Goal: Check status: Check status

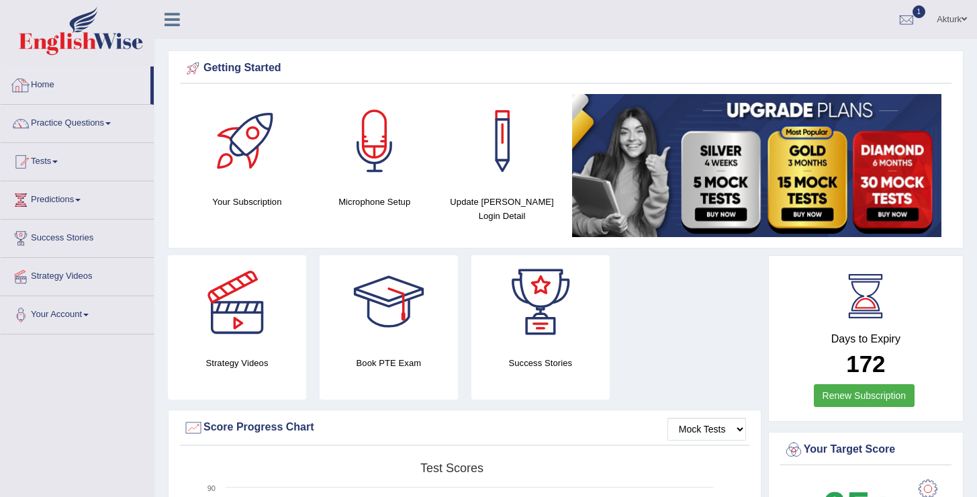
click at [56, 96] on link "Home" at bounding box center [76, 83] width 150 height 34
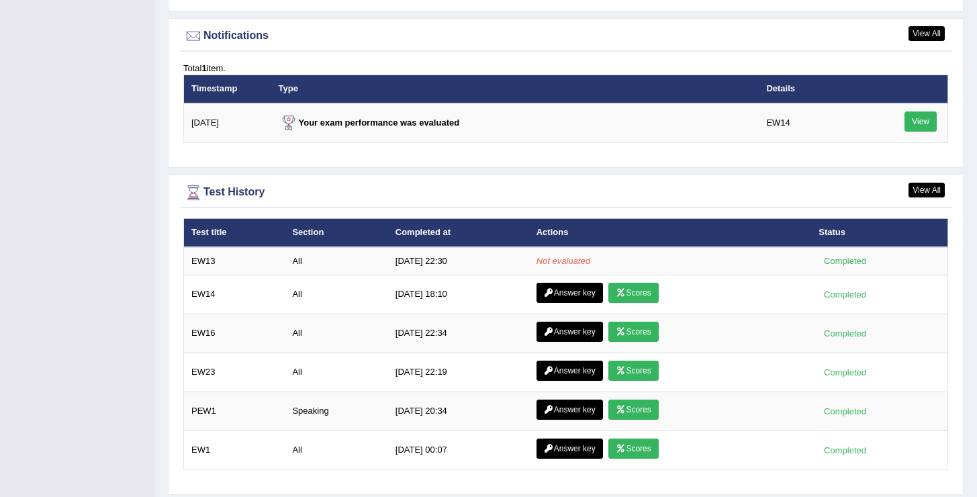
scroll to position [1630, 0]
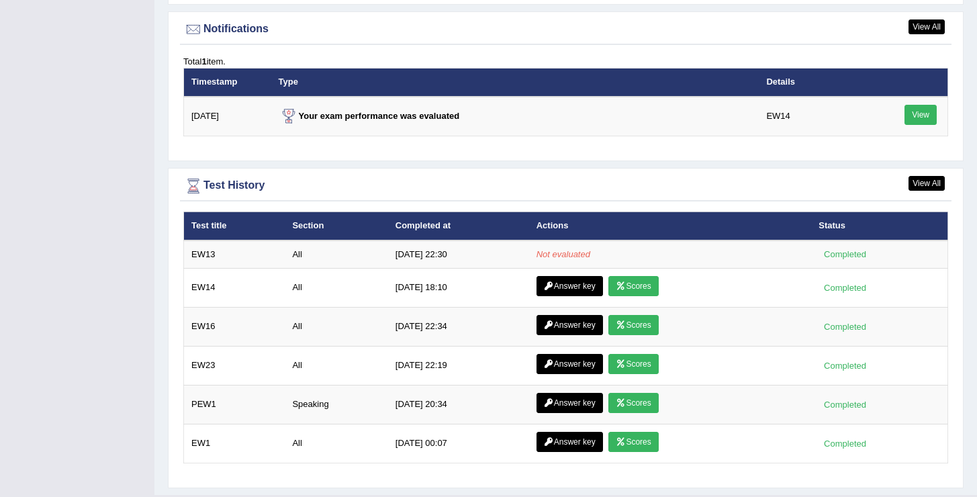
scroll to position [1663, 0]
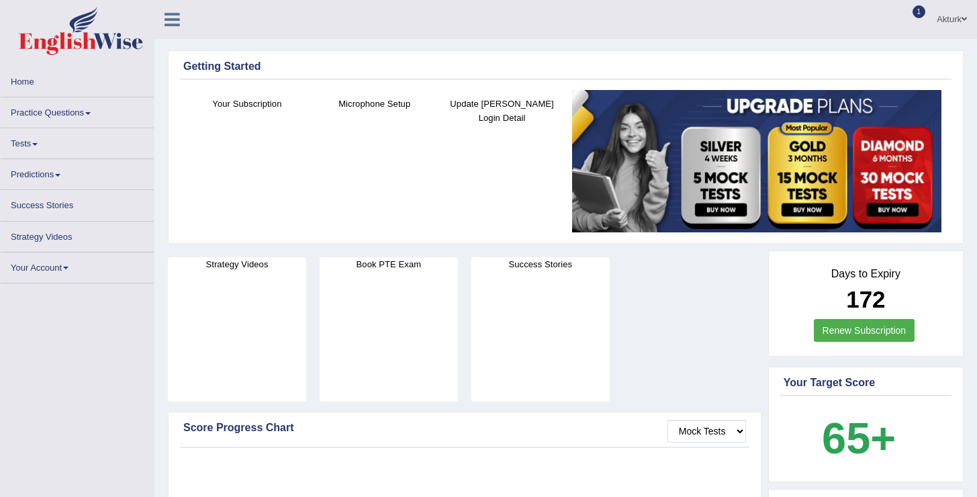
scroll to position [1663, 0]
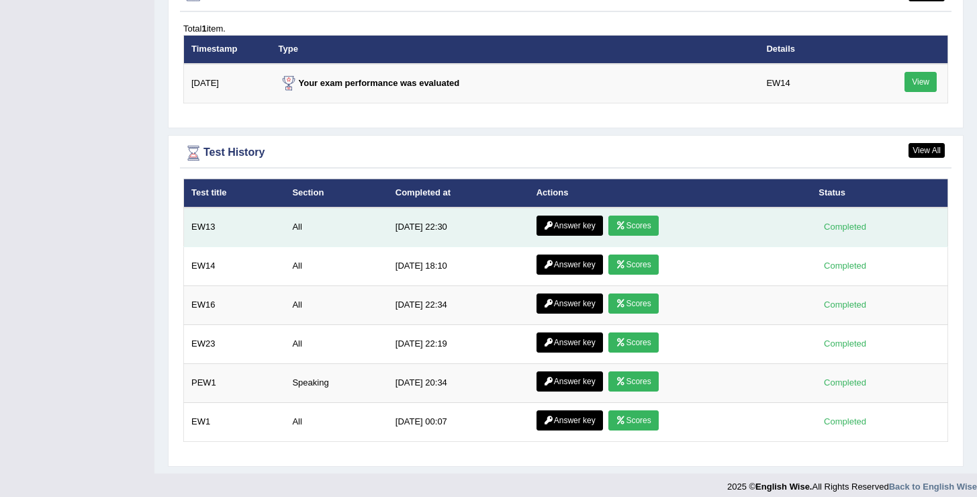
click at [640, 220] on link "Scores" at bounding box center [633, 225] width 50 height 20
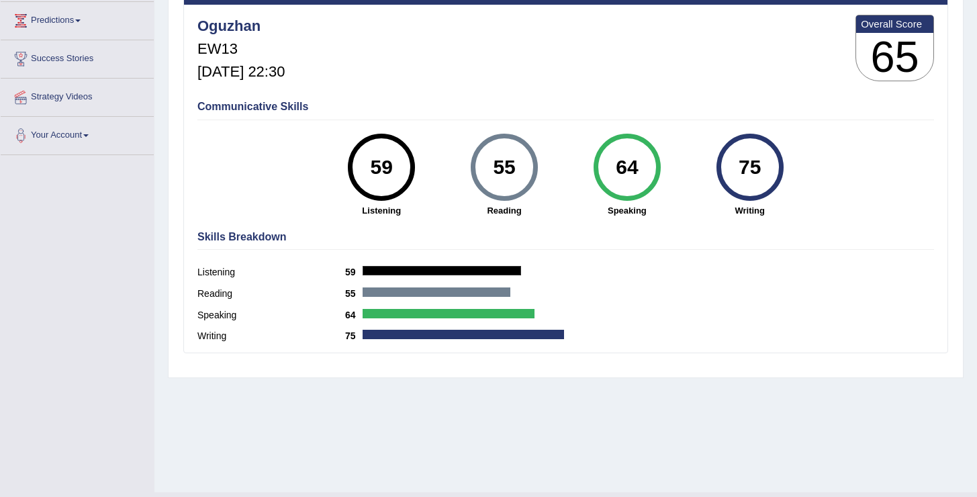
scroll to position [170, 0]
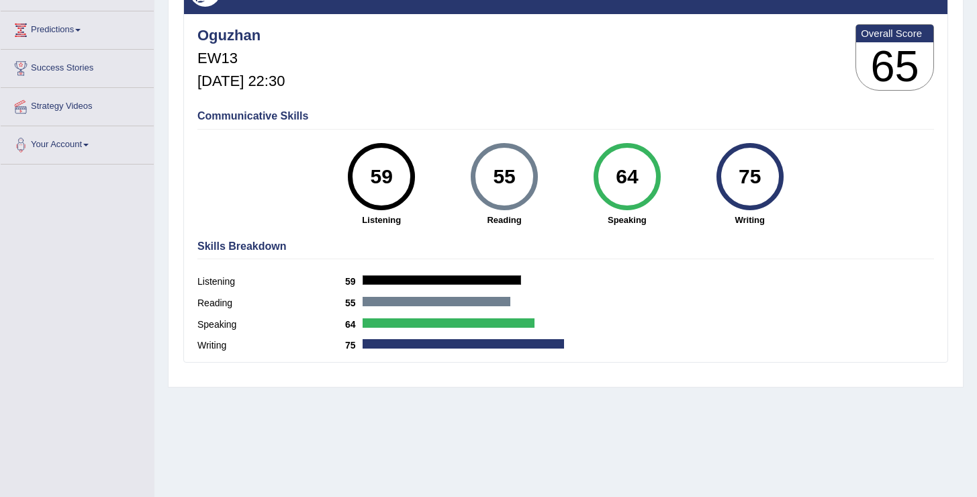
click at [646, 168] on div "64" at bounding box center [626, 176] width 49 height 56
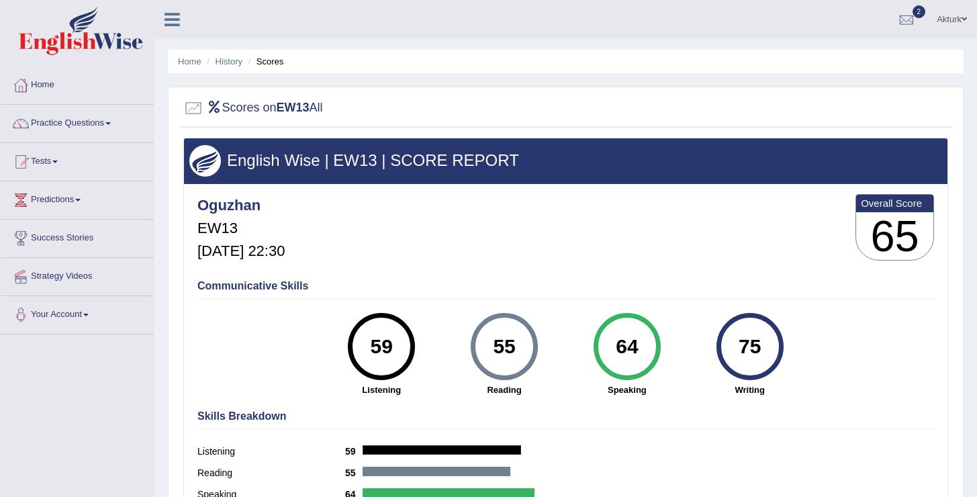
scroll to position [0, 0]
click at [235, 61] on link "History" at bounding box center [228, 61] width 27 height 10
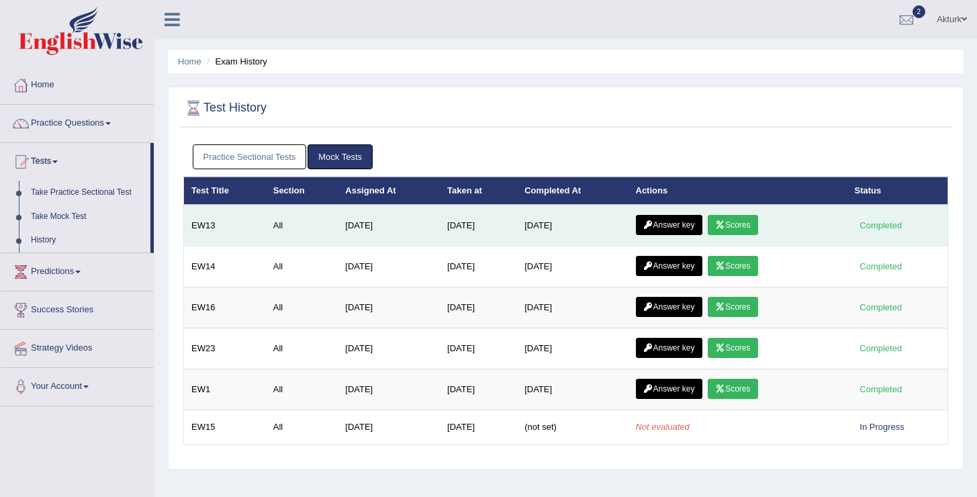
click at [676, 226] on link "Answer key" at bounding box center [669, 225] width 66 height 20
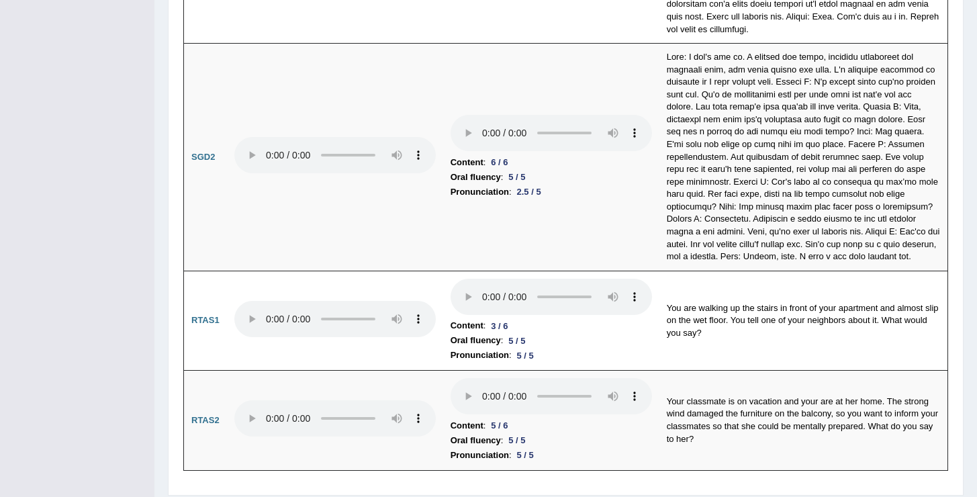
scroll to position [4027, 0]
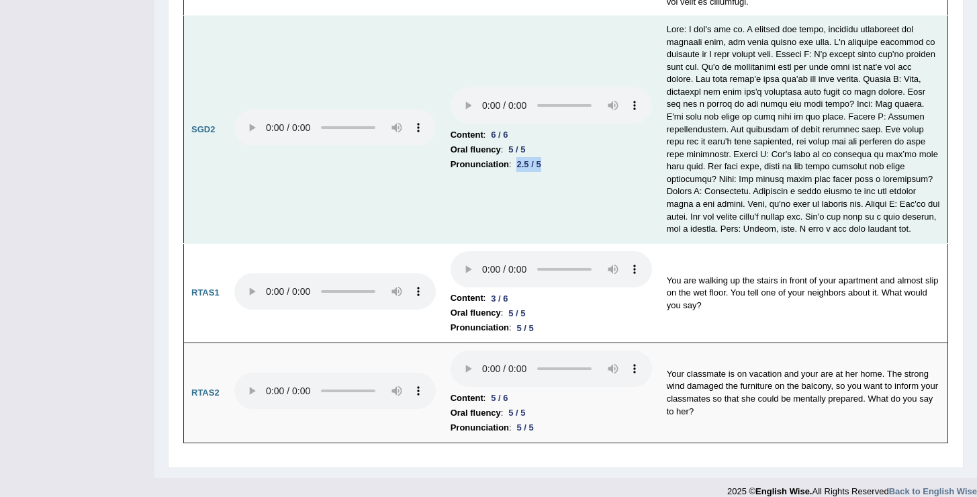
drag, startPoint x: 448, startPoint y: 147, endPoint x: 632, endPoint y: 146, distance: 183.2
click at [633, 146] on td "Content : 6 / 6 Oral fluency : 5 / 5 Pronunciation : 2.5 / 5" at bounding box center [551, 130] width 216 height 228
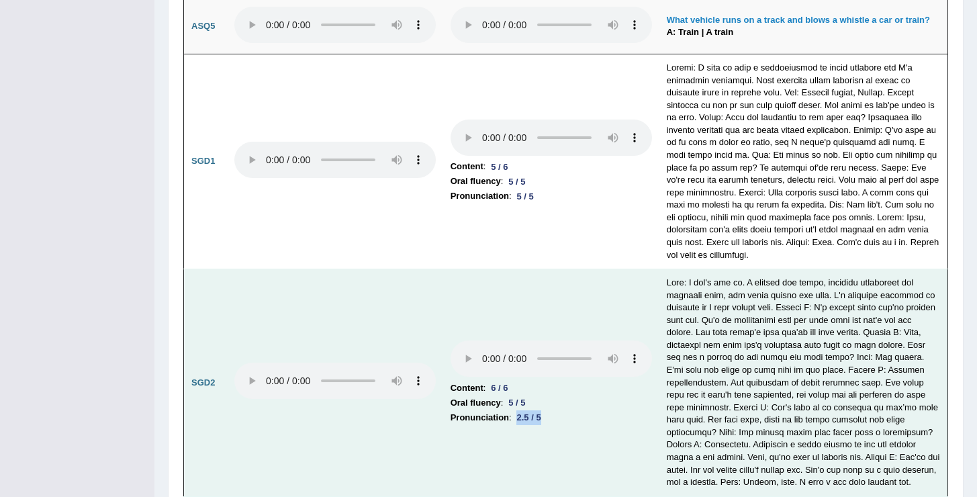
scroll to position [3826, 0]
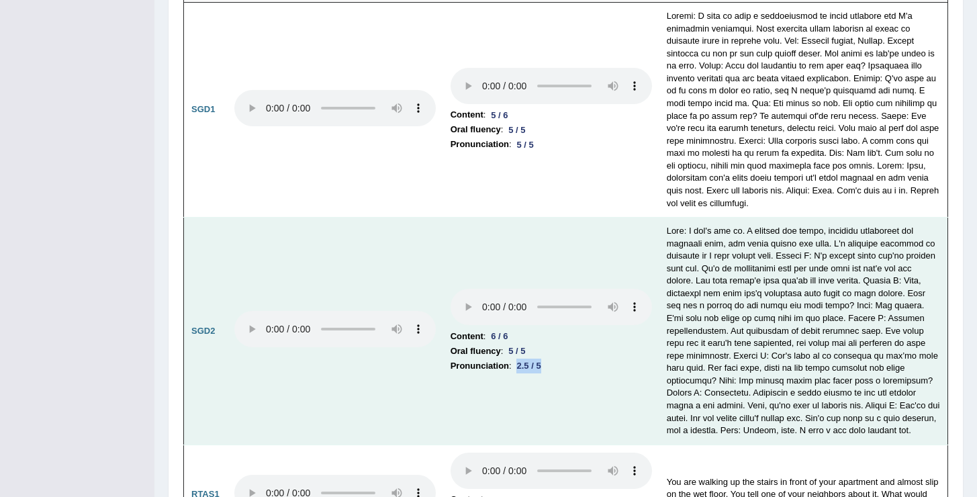
click at [572, 369] on td "Content : 6 / 6 Oral fluency : 5 / 5 Pronunciation : 2.5 / 5" at bounding box center [551, 331] width 216 height 228
drag, startPoint x: 556, startPoint y: 359, endPoint x: 436, endPoint y: 308, distance: 130.5
click at [437, 309] on tr "SGD2 Content : 6 / 6 Oral fluency : 5 / 5 Pronunciation : 2.5 / 5" at bounding box center [566, 331] width 764 height 228
drag, startPoint x: 185, startPoint y: 314, endPoint x: 215, endPoint y: 314, distance: 30.9
click at [215, 314] on td "SGD2" at bounding box center [205, 331] width 43 height 228
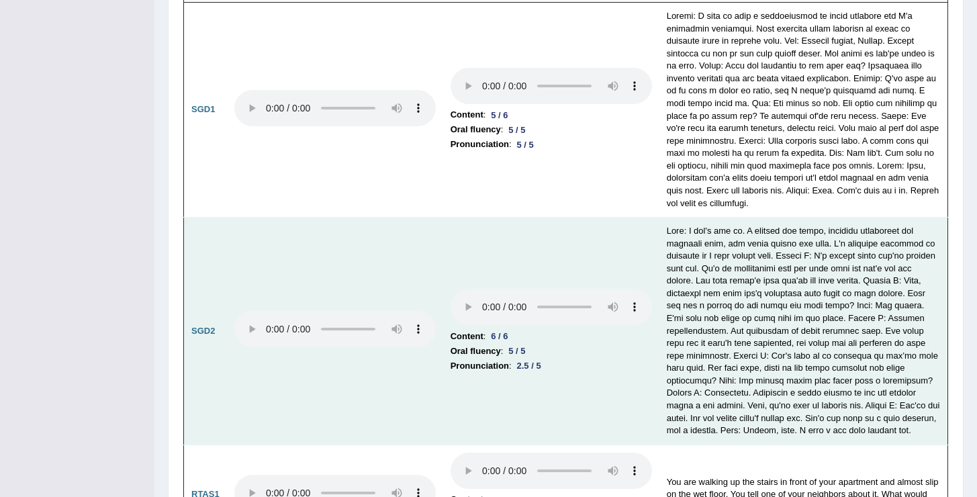
click at [567, 358] on li "Pronunciation : 2.5 / 5" at bounding box center [550, 365] width 201 height 15
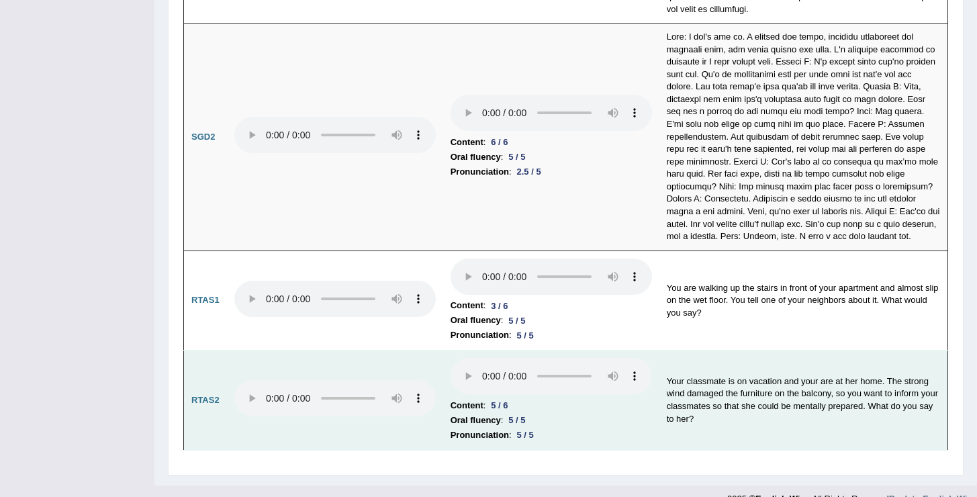
scroll to position [4027, 0]
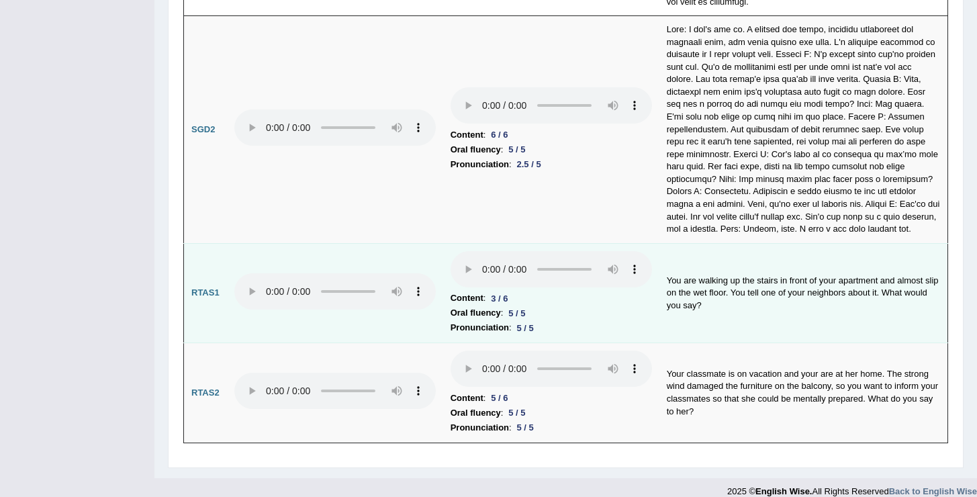
drag, startPoint x: 485, startPoint y: 281, endPoint x: 534, endPoint y: 282, distance: 49.0
click at [534, 291] on li "Content : 3 / 6" at bounding box center [550, 298] width 201 height 15
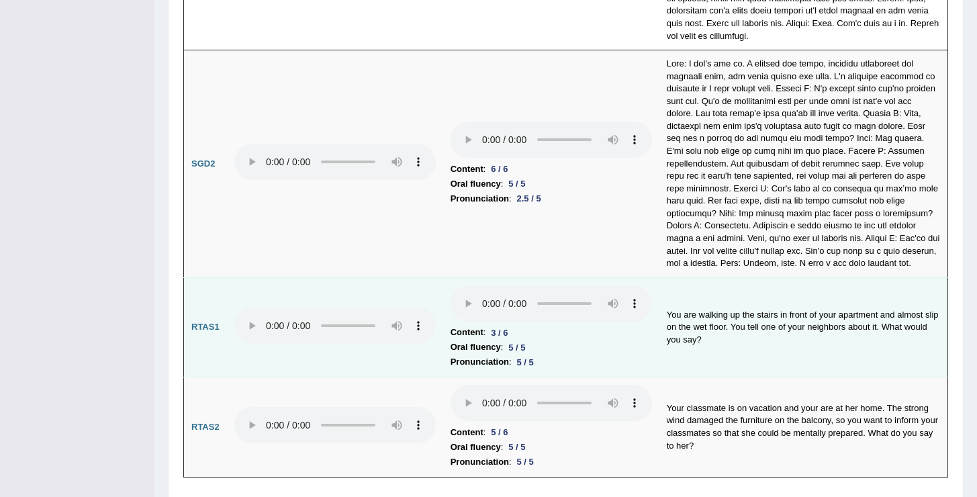
scroll to position [3989, 0]
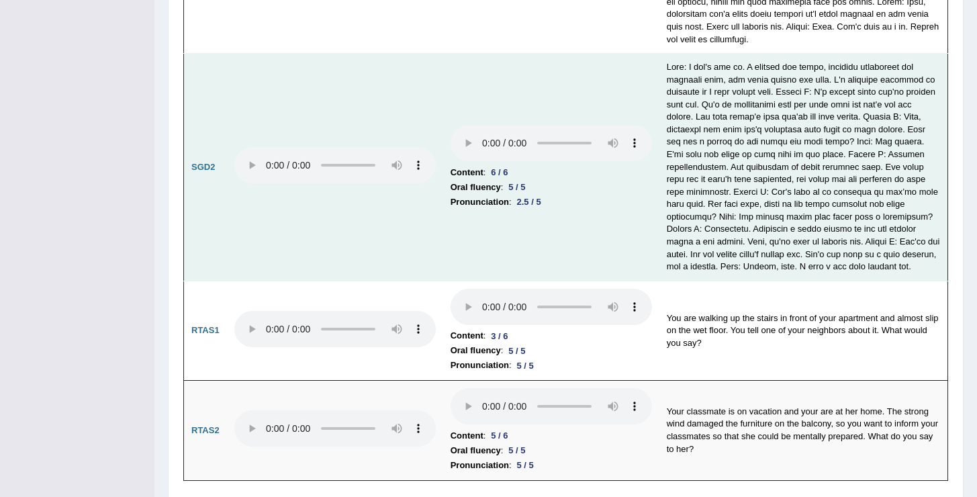
click at [545, 195] on div "2.5 / 5" at bounding box center [528, 202] width 35 height 14
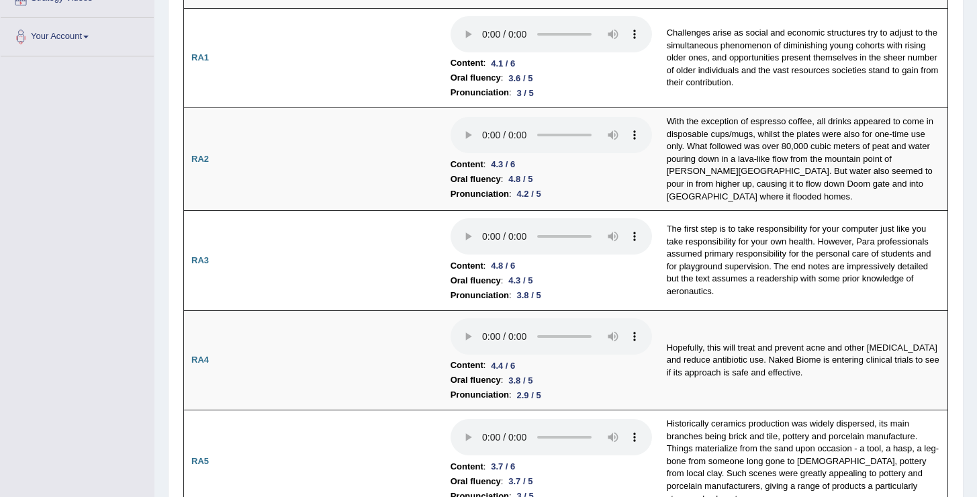
scroll to position [0, 0]
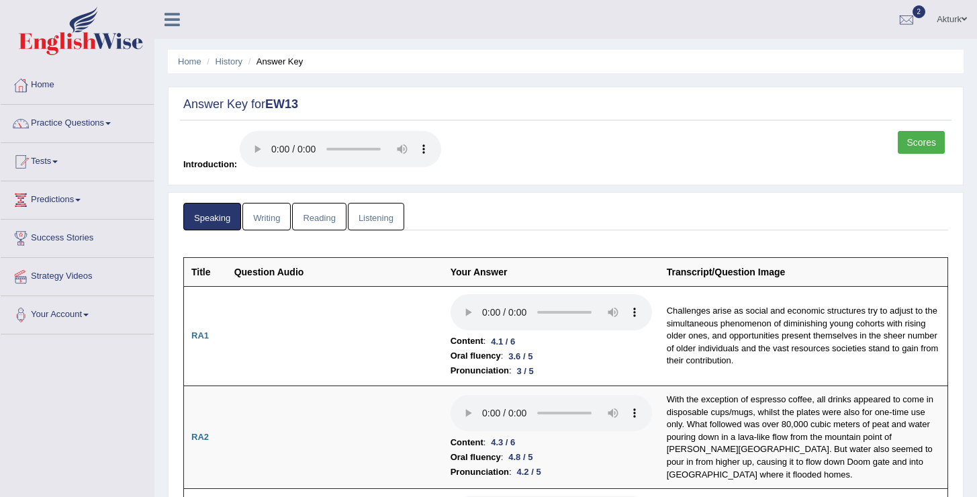
click at [281, 221] on link "Writing" at bounding box center [266, 217] width 48 height 28
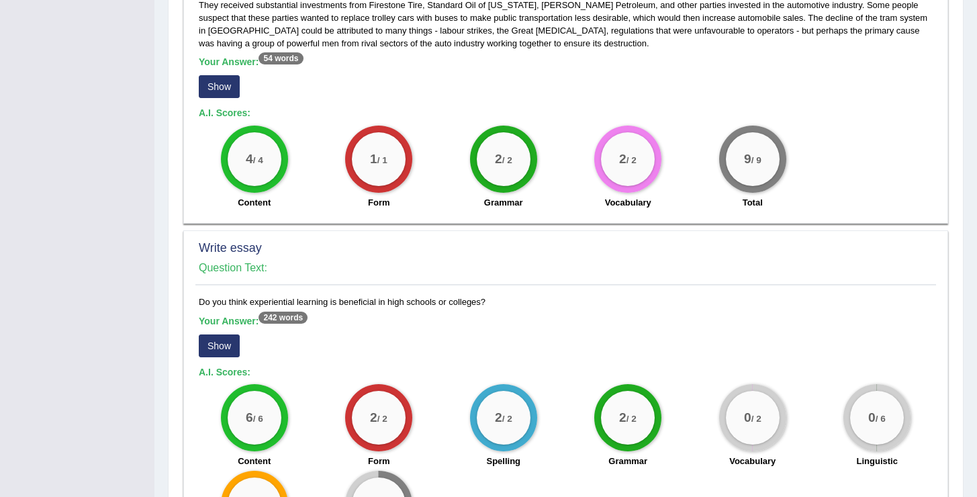
scroll to position [947, 0]
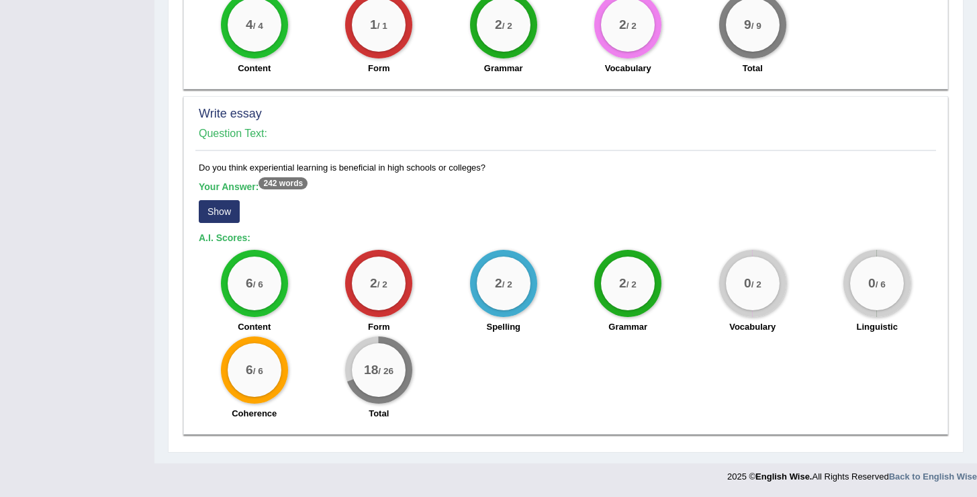
click at [226, 215] on button "Show" at bounding box center [219, 211] width 41 height 23
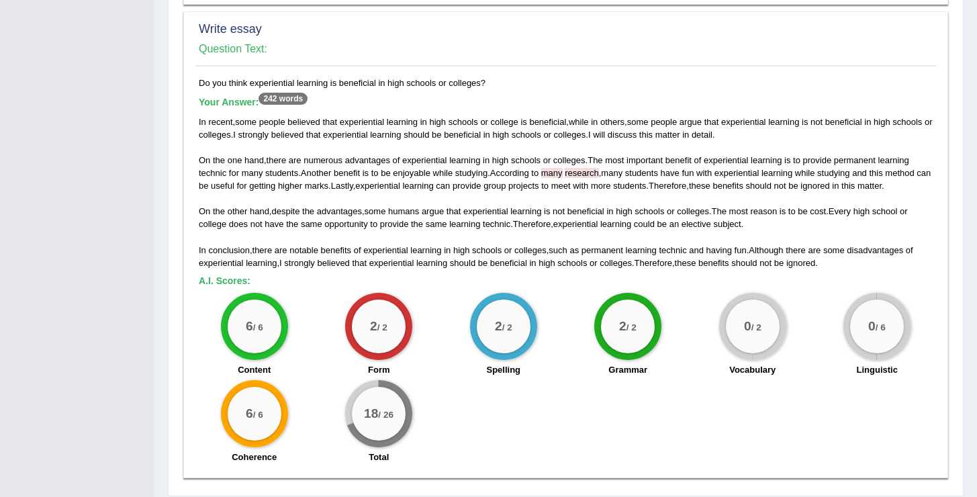
scroll to position [0, 0]
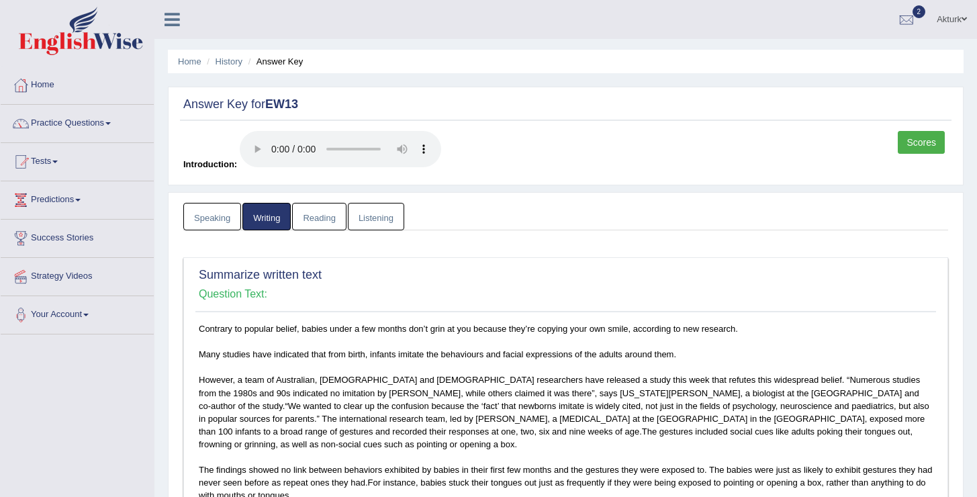
click at [321, 220] on link "Reading" at bounding box center [319, 217] width 54 height 28
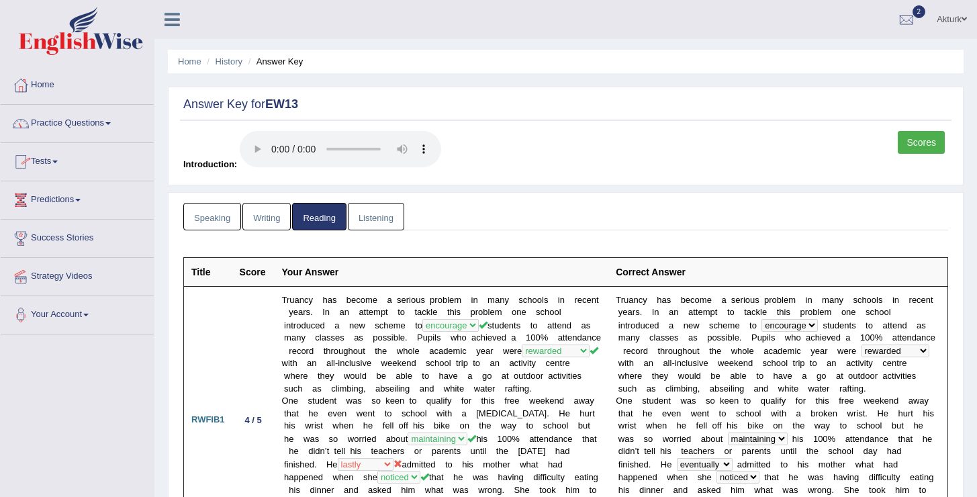
click at [380, 219] on link "Listening" at bounding box center [376, 217] width 56 height 28
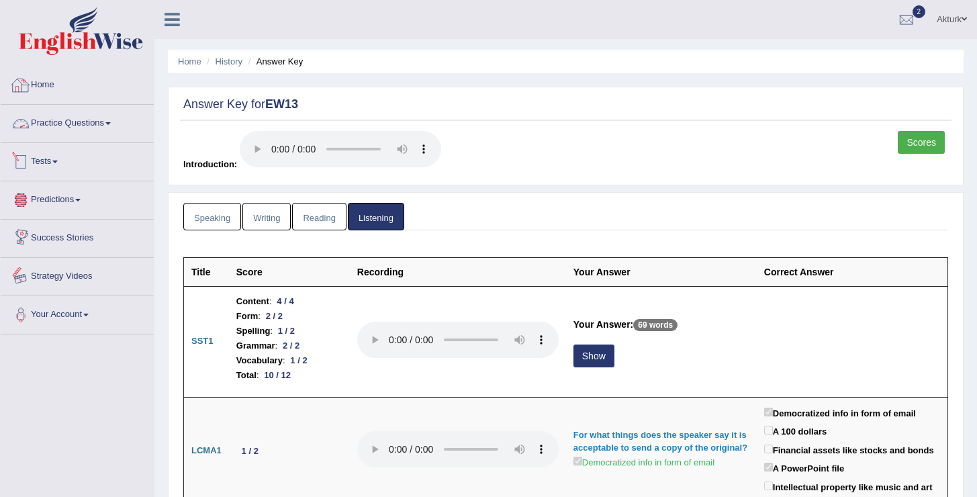
click at [38, 91] on link "Home" at bounding box center [77, 83] width 153 height 34
